Goal: Task Accomplishment & Management: Complete application form

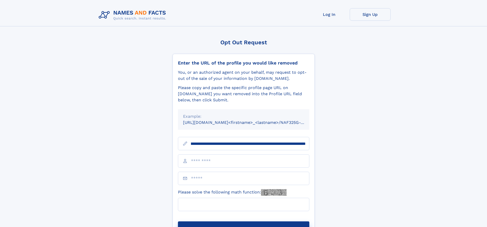
scroll to position [0, 55]
type input "**********"
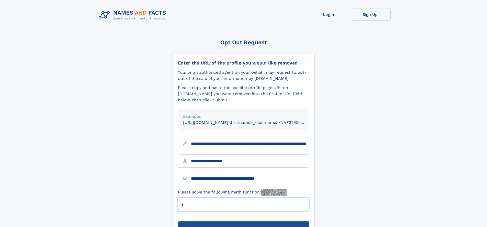
type input "*"
click at [243, 221] on button "Submit Opt Out Request" at bounding box center [243, 229] width 131 height 16
